Goal: Task Accomplishment & Management: Manage account settings

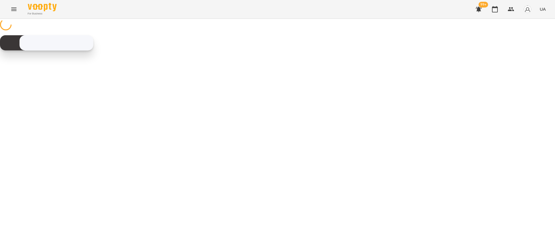
click at [8, 11] on button "Menu" at bounding box center [14, 9] width 14 height 14
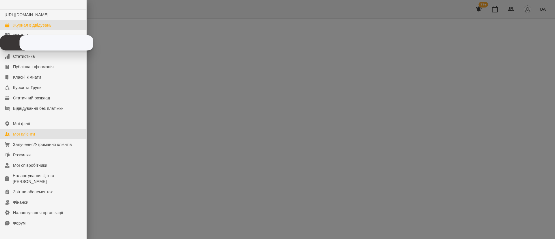
click at [26, 137] on div "Мої клієнти" at bounding box center [24, 134] width 22 height 6
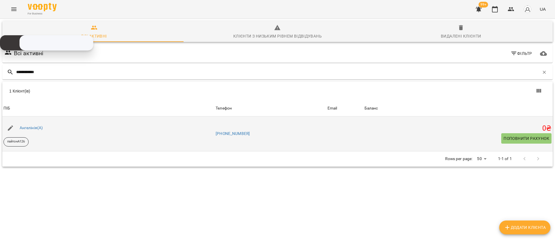
type input "**********"
click at [12, 124] on icon "button" at bounding box center [10, 127] width 7 height 7
select select "**"
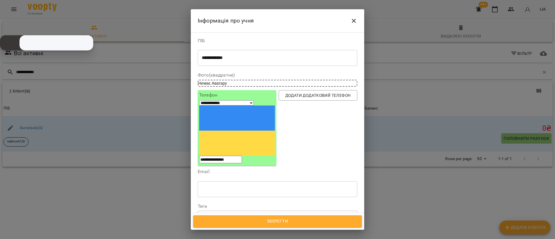
click at [228, 214] on icon at bounding box center [226, 216] width 4 height 4
click at [265, 228] on div "Зберегти" at bounding box center [277, 221] width 173 height 17
click at [264, 223] on span "Зберегти" at bounding box center [277, 221] width 156 height 8
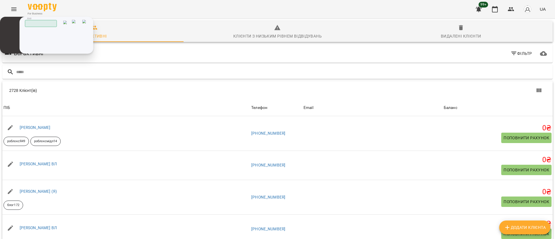
drag, startPoint x: 33, startPoint y: 38, endPoint x: 55, endPoint y: 52, distance: 26.3
click at [0, 0] on div "Скопійовано в буфер обміну 1 2 ABC 3 DEF 4 GHI 5 JKL 6 MNO 7 PQRS 8 TUV 9 WXYZ …" at bounding box center [0, 0] width 0 height 0
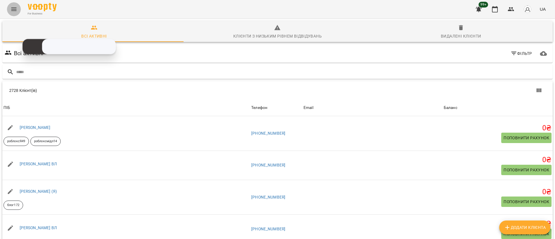
click at [14, 9] on icon "Menu" at bounding box center [13, 9] width 5 height 3
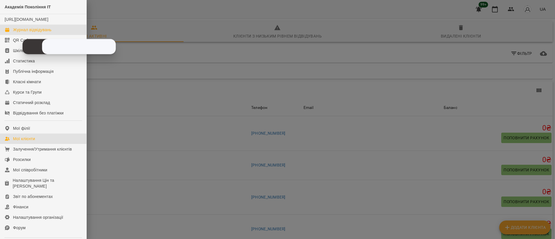
click at [13, 33] on div "Журнал відвідувань" at bounding box center [32, 30] width 38 height 6
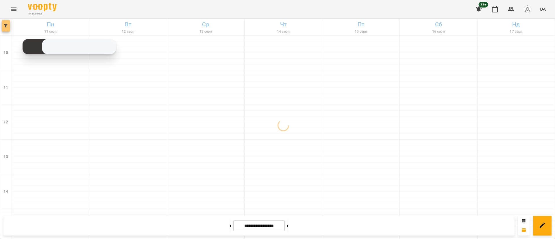
click at [4, 28] on button "button" at bounding box center [6, 26] width 8 height 12
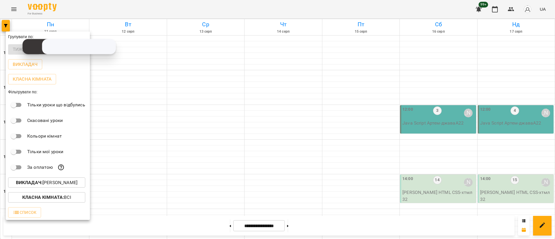
click at [58, 196] on b "Класна кімната :" at bounding box center [43, 196] width 42 height 5
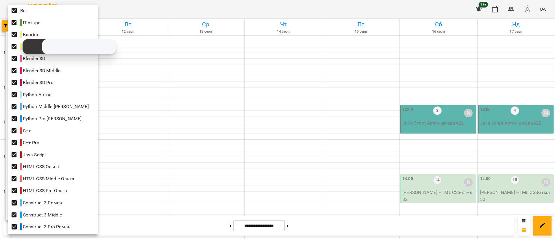
click at [122, 184] on div at bounding box center [277, 119] width 555 height 239
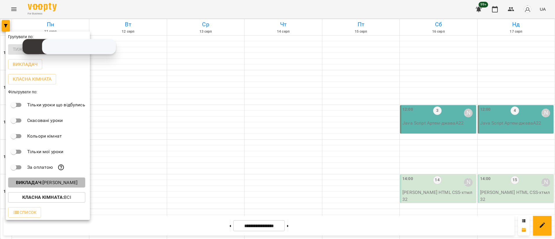
click at [71, 185] on p "Викладач : [PERSON_NAME]" at bounding box center [47, 182] width 62 height 7
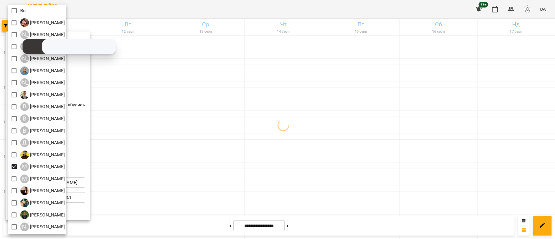
click at [160, 154] on div at bounding box center [277, 119] width 555 height 239
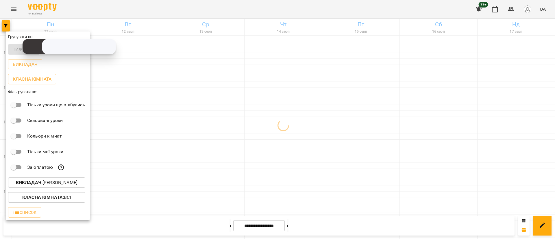
click at [160, 154] on div at bounding box center [277, 119] width 555 height 239
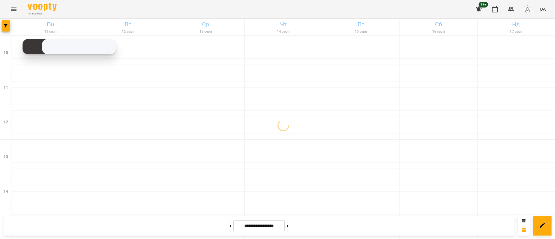
scroll to position [87, 0]
click at [37, 197] on div at bounding box center [50, 200] width 77 height 6
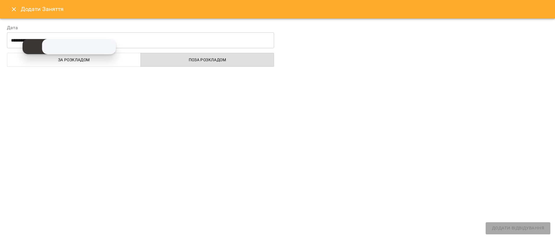
select select
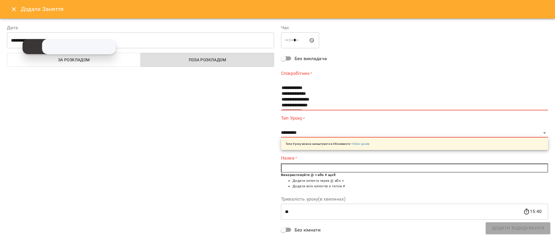
click at [12, 5] on button "Close" at bounding box center [14, 9] width 14 height 14
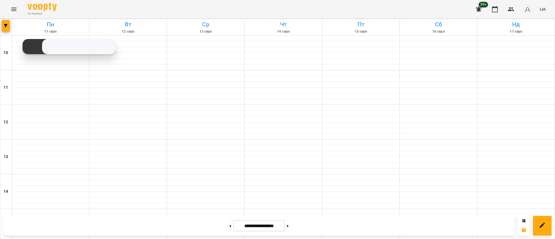
scroll to position [217, 0]
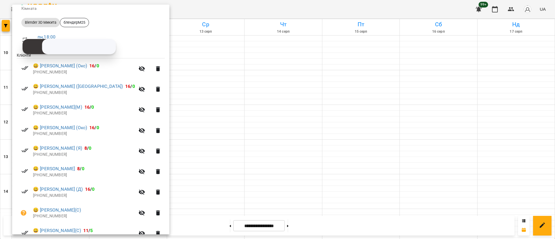
scroll to position [63, 0]
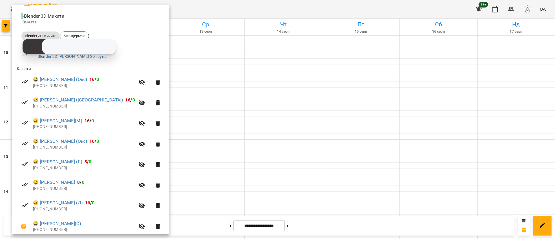
drag, startPoint x: 160, startPoint y: 185, endPoint x: 150, endPoint y: 183, distance: 10.7
click at [162, 184] on div at bounding box center [277, 119] width 555 height 239
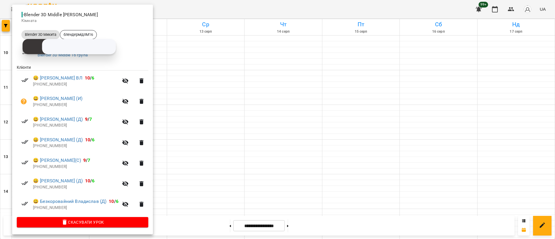
scroll to position [65, 0]
click at [175, 215] on div at bounding box center [277, 119] width 555 height 239
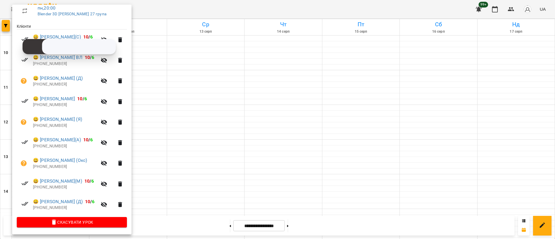
scroll to position [63, 0]
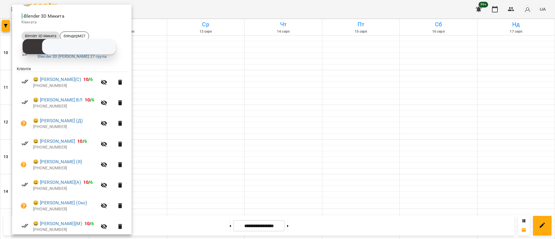
click at [164, 193] on div at bounding box center [277, 119] width 555 height 239
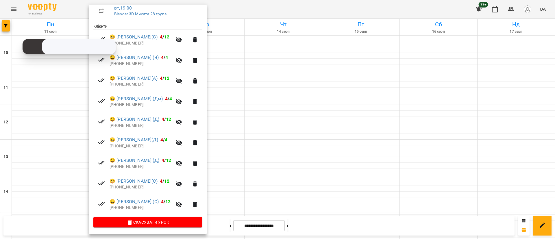
scroll to position [106, 0]
click at [242, 200] on div at bounding box center [277, 119] width 555 height 239
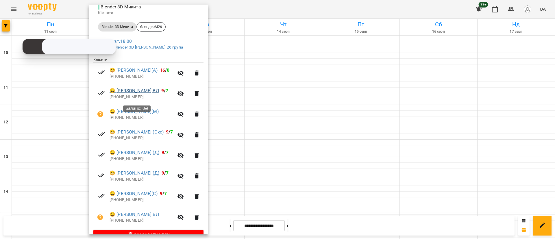
scroll to position [85, 0]
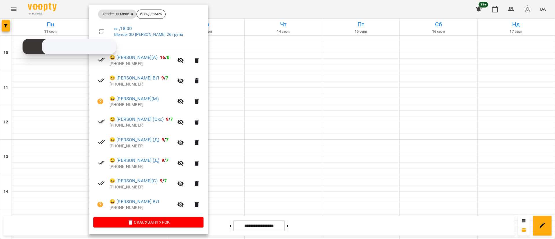
click at [260, 197] on div at bounding box center [277, 119] width 555 height 239
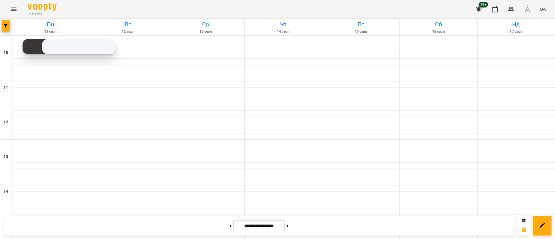
click at [10, 28] on div at bounding box center [6, 27] width 12 height 16
click at [17, 11] on button "Menu" at bounding box center [14, 9] width 14 height 14
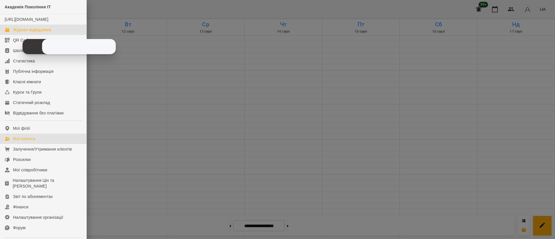
click at [34, 140] on link "Мої клієнти" at bounding box center [43, 138] width 86 height 10
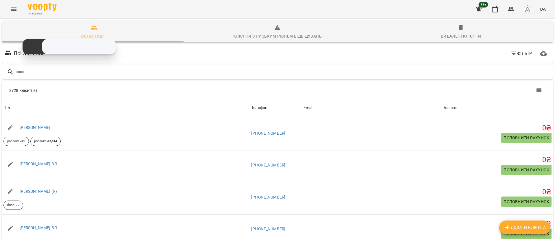
click at [231, 76] on input "text" at bounding box center [283, 72] width 534 height 10
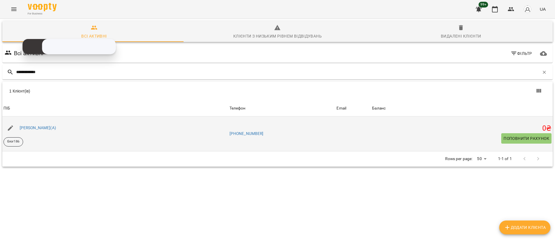
type input "**********"
click at [5, 128] on button "button" at bounding box center [10, 128] width 14 height 14
select select "**"
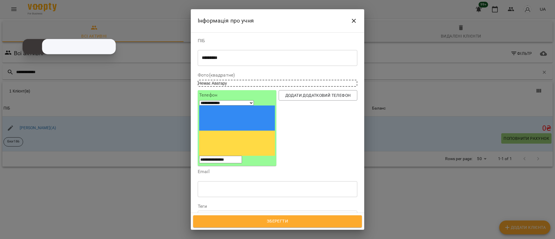
click at [349, 20] on button "Close" at bounding box center [354, 21] width 14 height 14
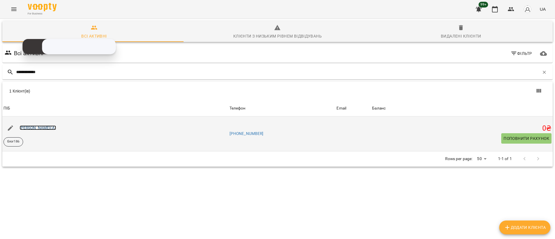
click at [33, 126] on link "[PERSON_NAME](А)" at bounding box center [38, 127] width 36 height 5
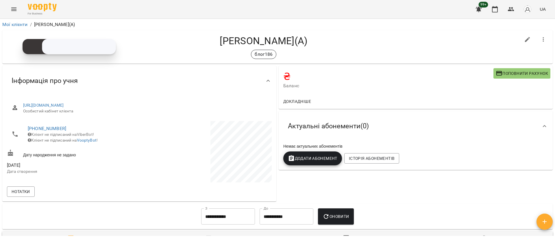
click at [539, 42] on icon "button" at bounding box center [542, 39] width 7 height 7
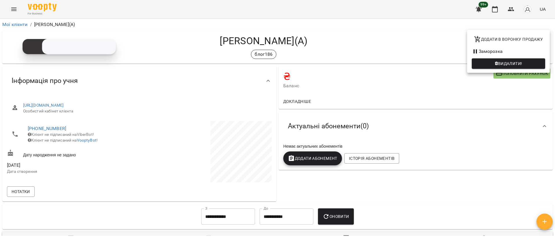
click at [513, 64] on span "Видалити!" at bounding box center [510, 63] width 24 height 7
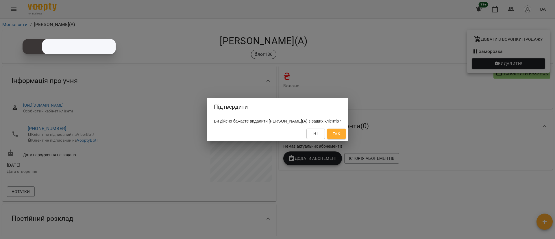
click at [332, 134] on span "Так" at bounding box center [336, 133] width 8 height 7
